Goal: Transaction & Acquisition: Subscribe to service/newsletter

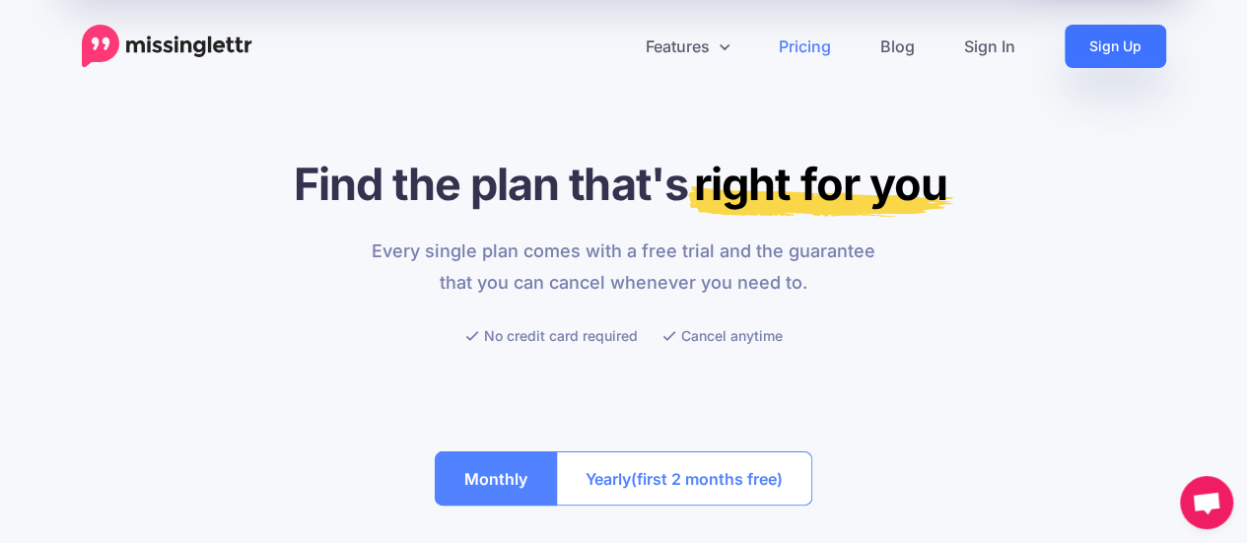
click at [1067, 50] on link "Sign Up" at bounding box center [1116, 46] width 102 height 43
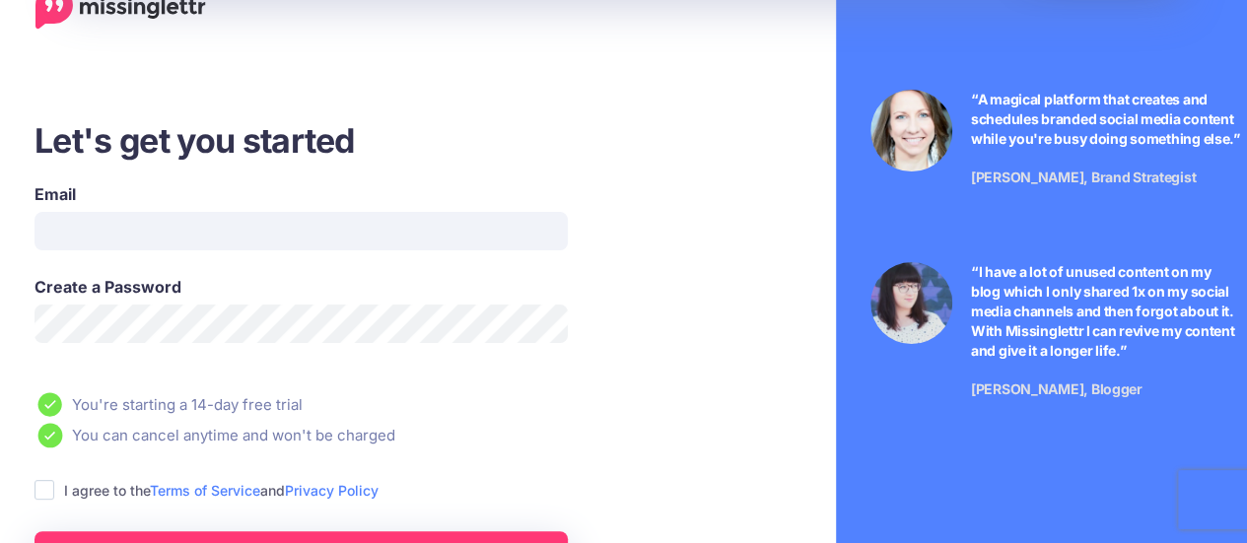
scroll to position [99, 0]
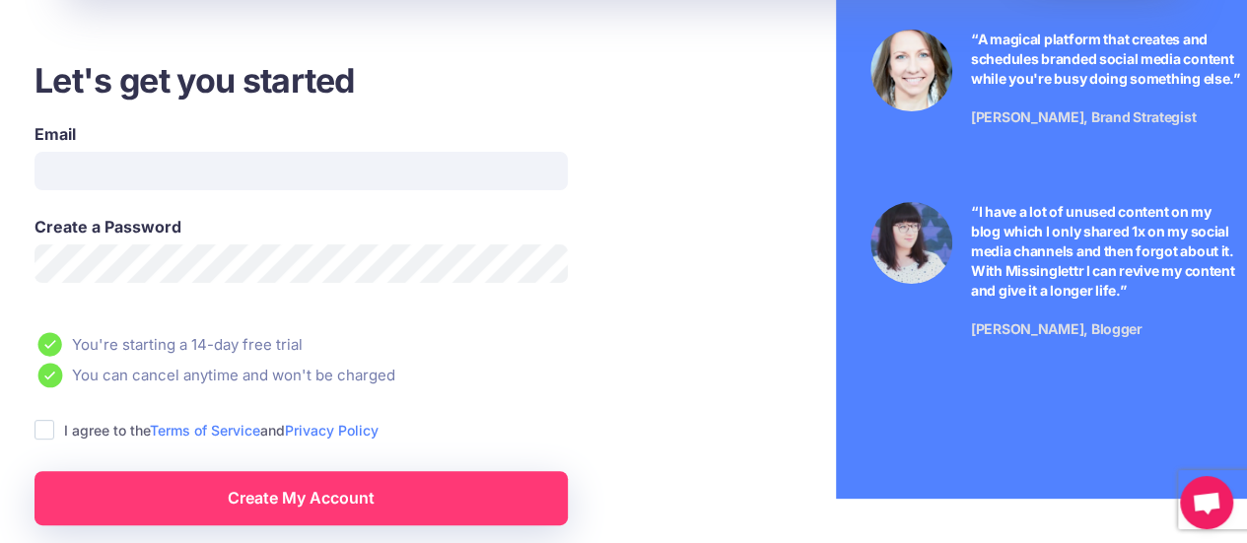
click at [67, 431] on label "I agree to the Terms of Service and Privacy Policy" at bounding box center [221, 430] width 315 height 23
click at [50, 429] on ins at bounding box center [45, 430] width 20 height 20
click at [127, 174] on input "Email" at bounding box center [301, 171] width 533 height 38
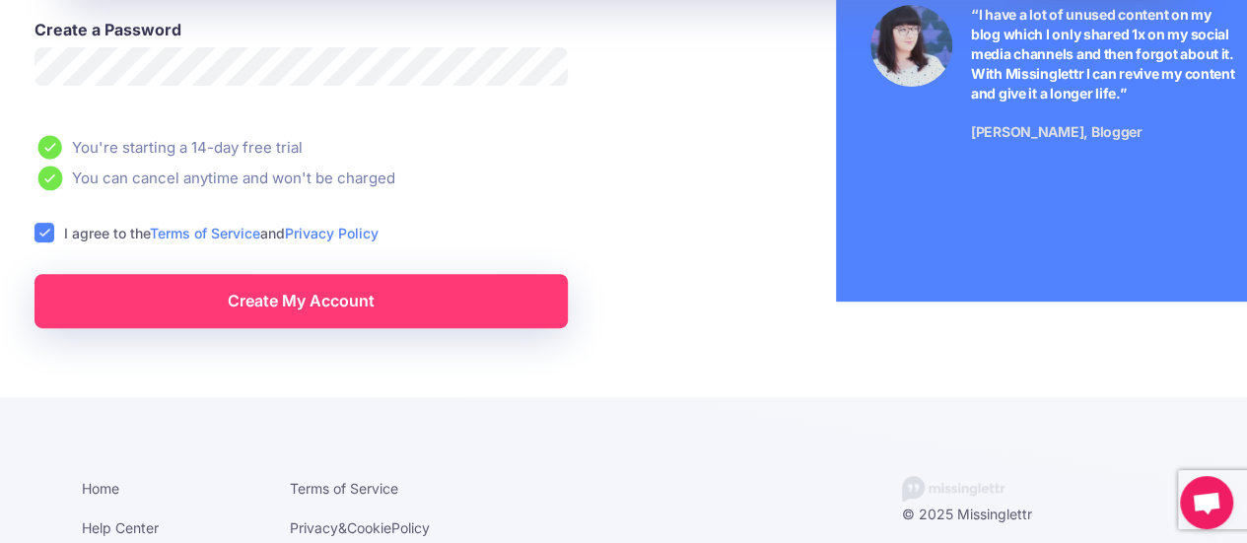
scroll to position [197, 0]
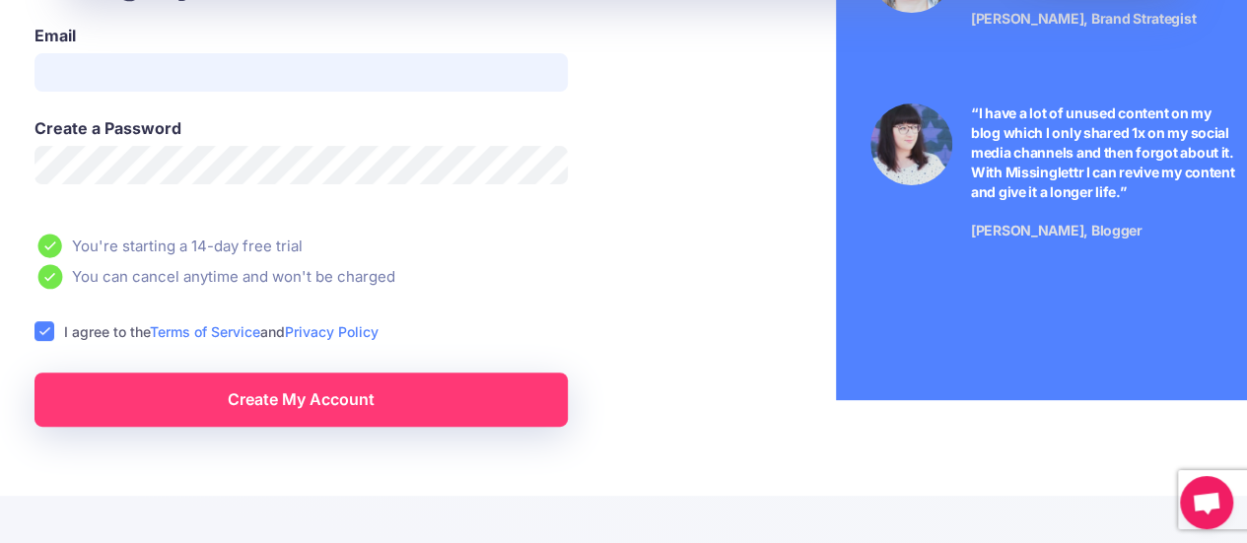
click at [273, 82] on input "Email" at bounding box center [301, 72] width 533 height 38
type input "**********"
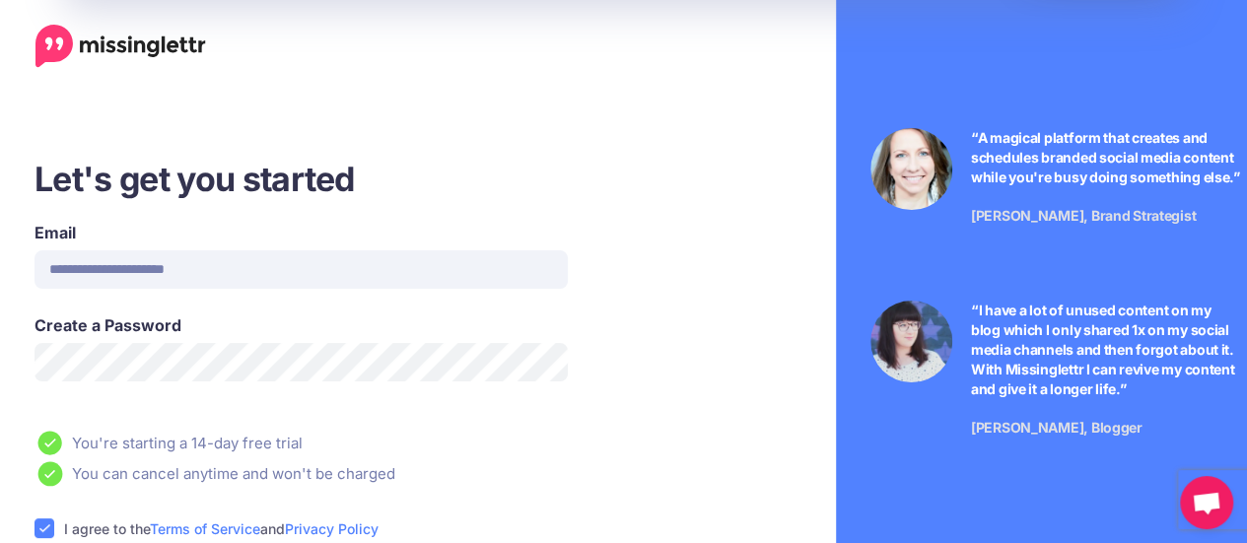
click at [82, 49] on img at bounding box center [120, 46] width 171 height 43
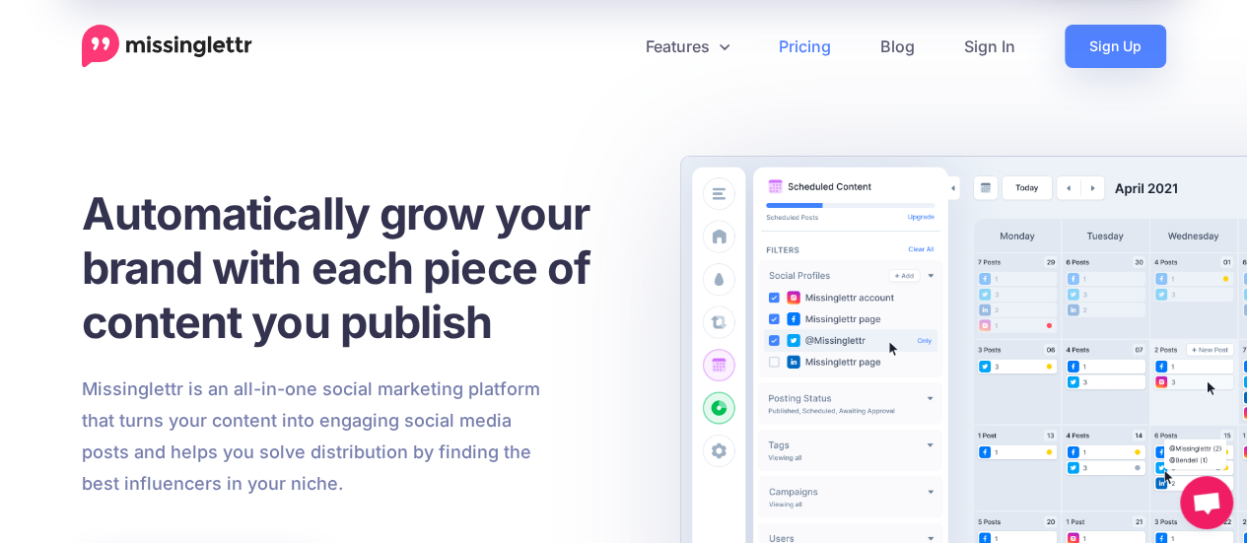
click at [822, 42] on link "Pricing" at bounding box center [805, 46] width 102 height 43
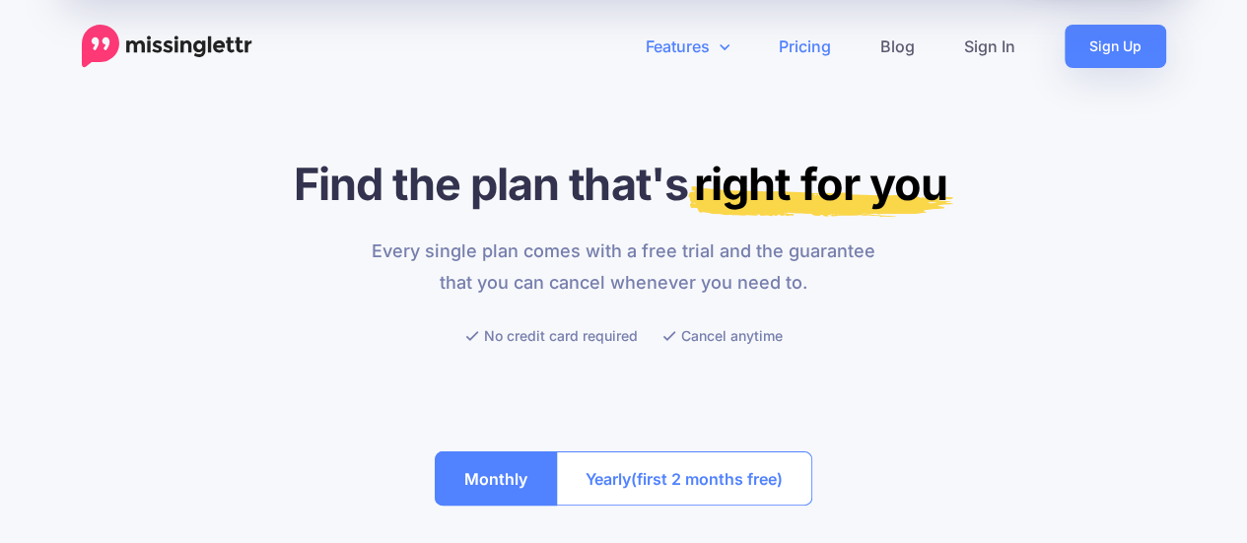
click at [708, 38] on link "Features" at bounding box center [687, 46] width 133 height 43
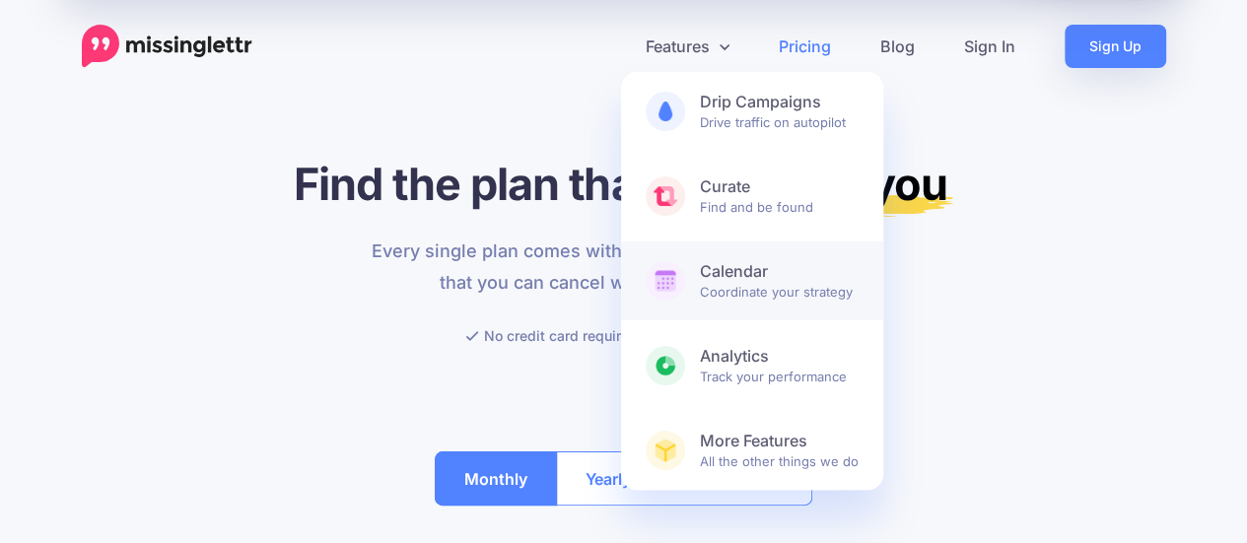
click at [708, 295] on span "Calendar Coordinate your strategy" at bounding box center [779, 280] width 159 height 39
